Goal: Information Seeking & Learning: Learn about a topic

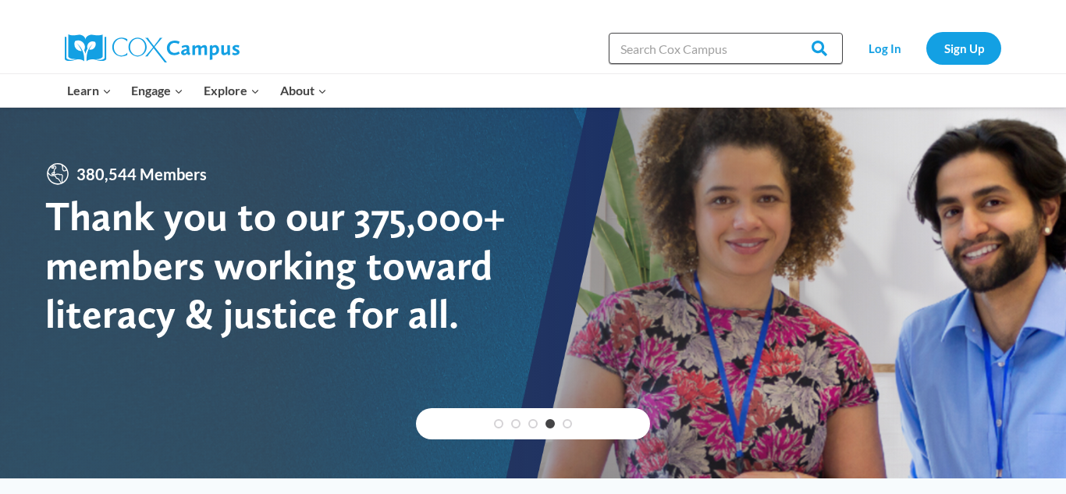
click at [741, 48] on input "Search in [URL][DOMAIN_NAME]" at bounding box center [725, 48] width 234 height 31
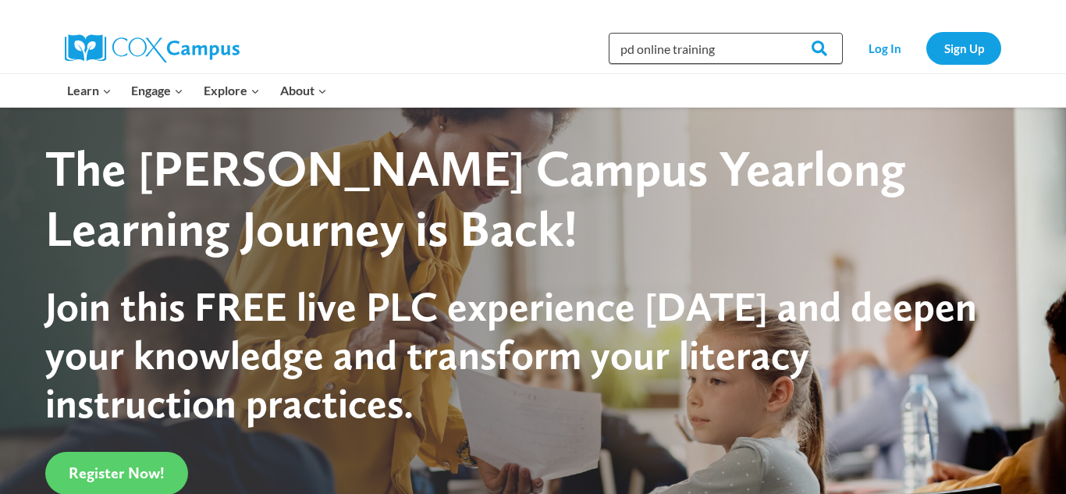
type input "pd online training"
click at [782, 33] on input "Search" at bounding box center [812, 48] width 61 height 31
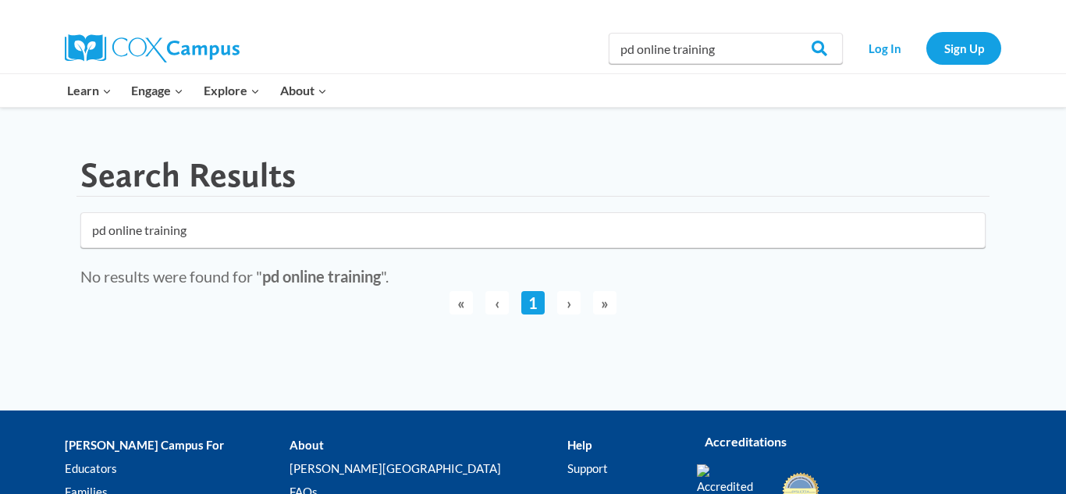
click at [965, 227] on input "pd online training" at bounding box center [532, 230] width 905 height 36
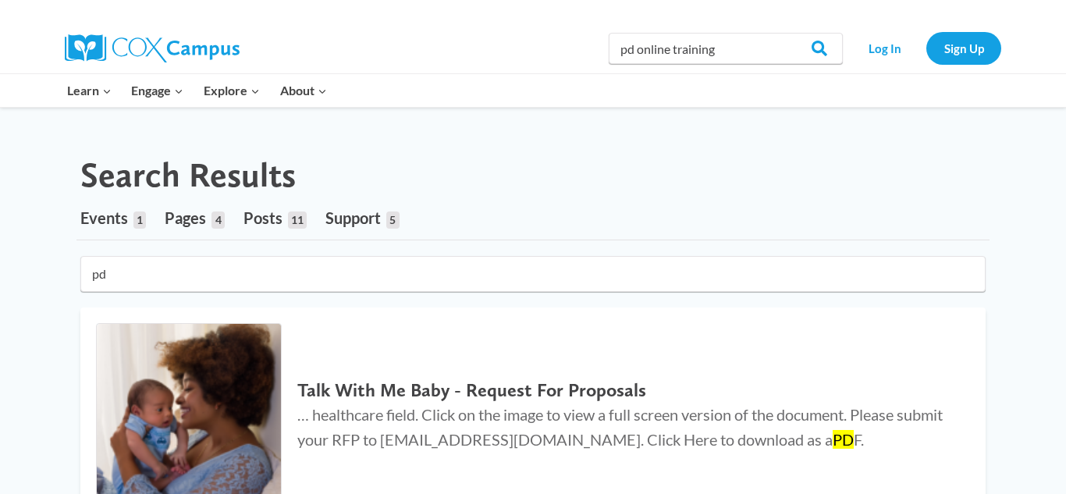
type input "p"
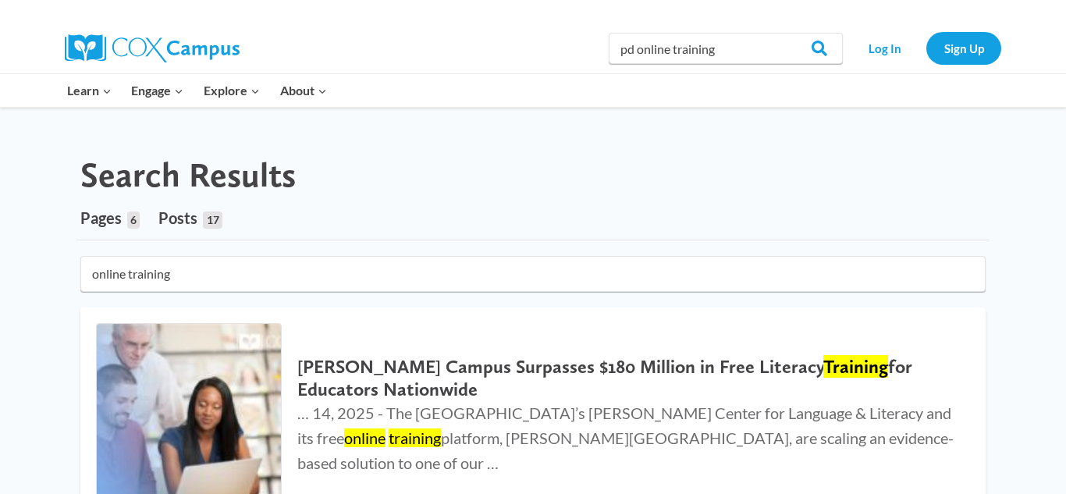
type input "online training"
click button "submit" at bounding box center [0, 0] width 0 height 0
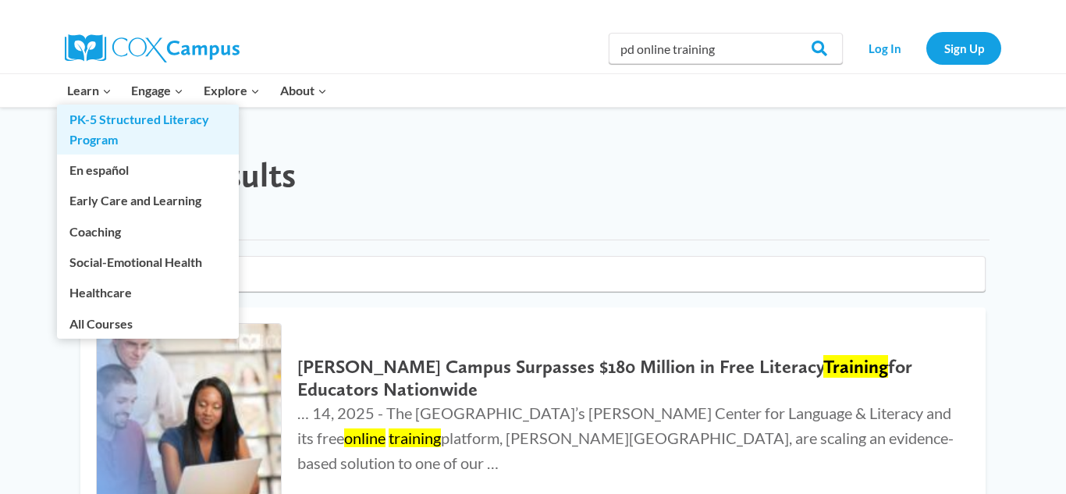
click at [92, 139] on link "PK-5 Structured Literacy Program" at bounding box center [148, 130] width 182 height 50
